Goal: Register for event/course

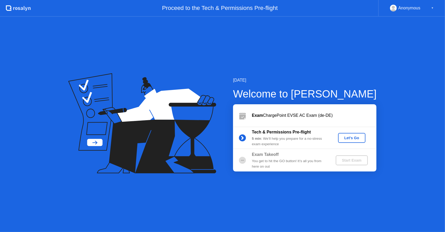
click at [350, 141] on button "Let's Go" at bounding box center [351, 138] width 27 height 10
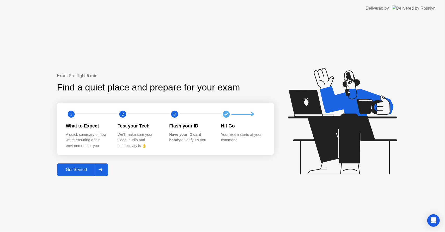
click at [69, 176] on div "Exam Pre-flight: 5 min Find a quiet place and prepare for your exam 1 2 3 What …" at bounding box center [222, 124] width 445 height 215
click at [71, 172] on div "Get Started" at bounding box center [77, 169] width 36 height 5
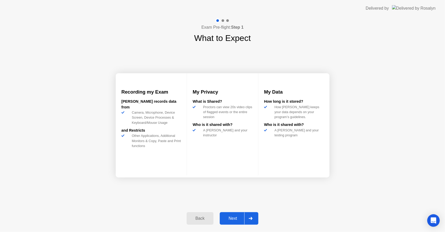
click at [240, 221] on div "Next" at bounding box center [232, 218] width 23 height 5
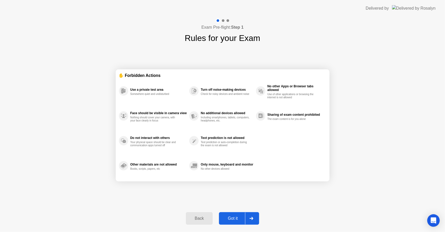
click at [240, 221] on div "Got it" at bounding box center [233, 218] width 25 height 5
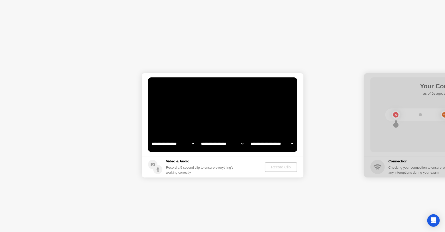
select select "**********"
select select "*******"
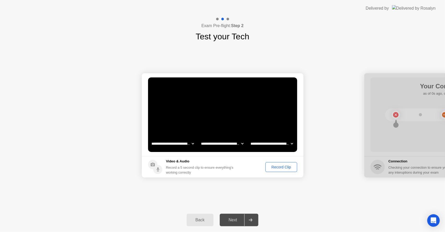
click at [212, 144] on select "**********" at bounding box center [222, 143] width 45 height 10
click at [275, 170] on button "Record Clip" at bounding box center [281, 167] width 32 height 10
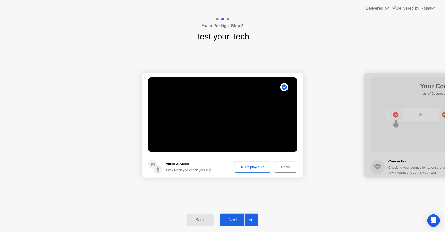
click at [252, 168] on div "Replay Clip" at bounding box center [253, 167] width 34 height 4
click at [290, 166] on div "Retry" at bounding box center [285, 167] width 19 height 4
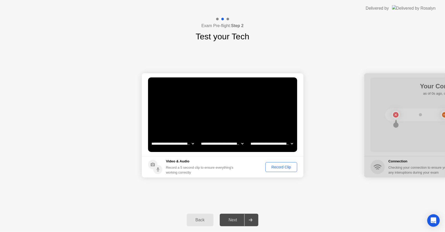
click at [284, 169] on div "Record Clip" at bounding box center [281, 167] width 28 height 4
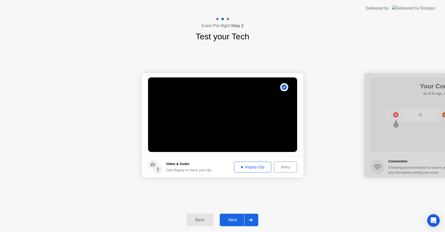
click at [255, 169] on div "Replay Clip" at bounding box center [253, 167] width 34 height 4
click at [234, 221] on div "Next" at bounding box center [232, 220] width 23 height 5
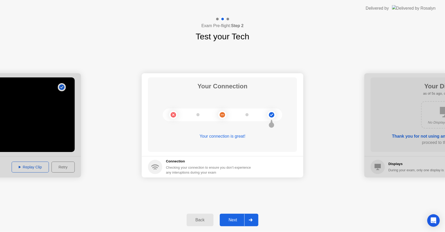
click at [239, 221] on div "Next" at bounding box center [232, 220] width 23 height 5
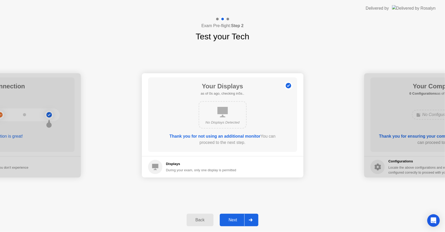
click at [239, 221] on div "Next" at bounding box center [232, 220] width 23 height 5
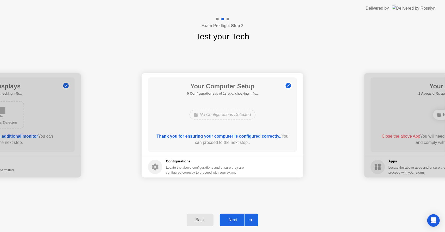
click at [239, 221] on div "Next" at bounding box center [232, 220] width 23 height 5
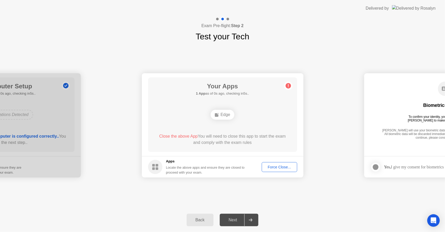
click at [281, 168] on div "Force Close..." at bounding box center [280, 167] width 32 height 4
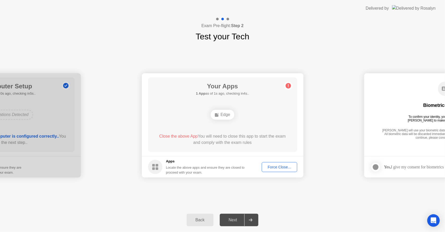
click at [288, 85] on circle at bounding box center [287, 85] width 5 height 5
click at [186, 136] on span "Close the above App" at bounding box center [178, 136] width 39 height 4
click at [176, 137] on span "Close the above App" at bounding box center [178, 136] width 39 height 4
drag, startPoint x: 176, startPoint y: 137, endPoint x: 303, endPoint y: 171, distance: 131.7
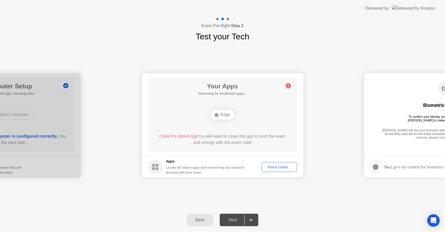
click at [283, 170] on button "Force Close..." at bounding box center [279, 167] width 35 height 10
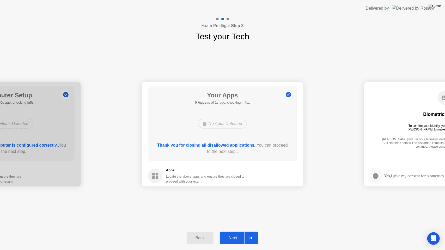
click at [236, 232] on div "Next" at bounding box center [232, 238] width 23 height 5
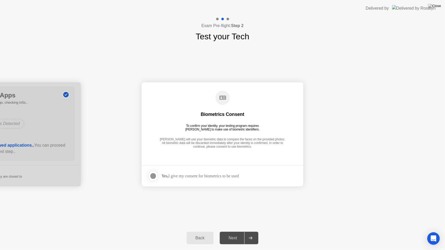
click at [204, 172] on div "Yes, I give my consent for biometrics to be used" at bounding box center [193, 176] width 91 height 10
click at [202, 178] on div "Yes, I give my consent for biometrics to be used" at bounding box center [200, 176] width 77 height 5
click at [151, 177] on div at bounding box center [153, 176] width 6 height 6
click at [234, 232] on div "Next" at bounding box center [232, 238] width 23 height 5
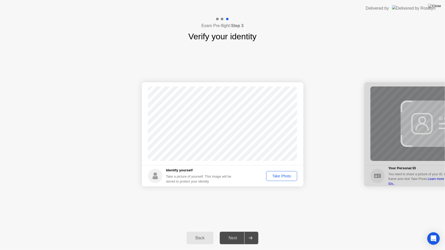
click at [281, 175] on div "Take Photo" at bounding box center [281, 176] width 27 height 4
click at [249, 232] on icon at bounding box center [251, 238] width 4 height 3
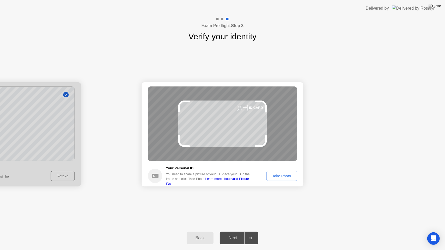
click at [276, 175] on div "Take Photo" at bounding box center [281, 176] width 27 height 4
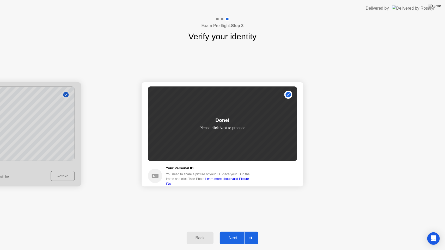
click at [235, 232] on div "Next" at bounding box center [232, 238] width 23 height 5
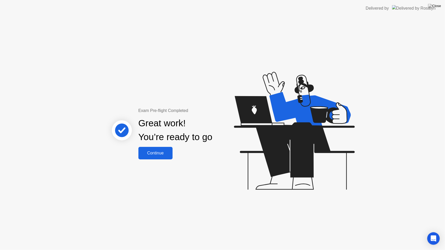
click at [165, 147] on button "Continue" at bounding box center [155, 153] width 34 height 13
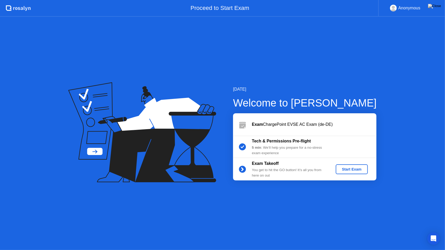
click at [350, 173] on button "Start Exam" at bounding box center [352, 169] width 32 height 10
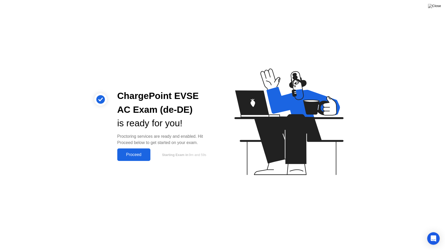
click at [123, 156] on div "Proceed" at bounding box center [134, 155] width 30 height 5
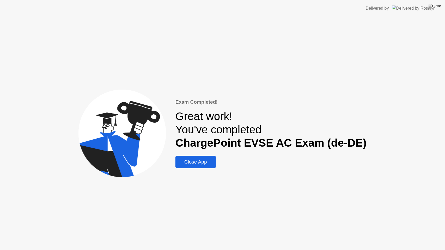
click at [206, 167] on button "Close App" at bounding box center [195, 162] width 40 height 13
